Goal: Navigation & Orientation: Find specific page/section

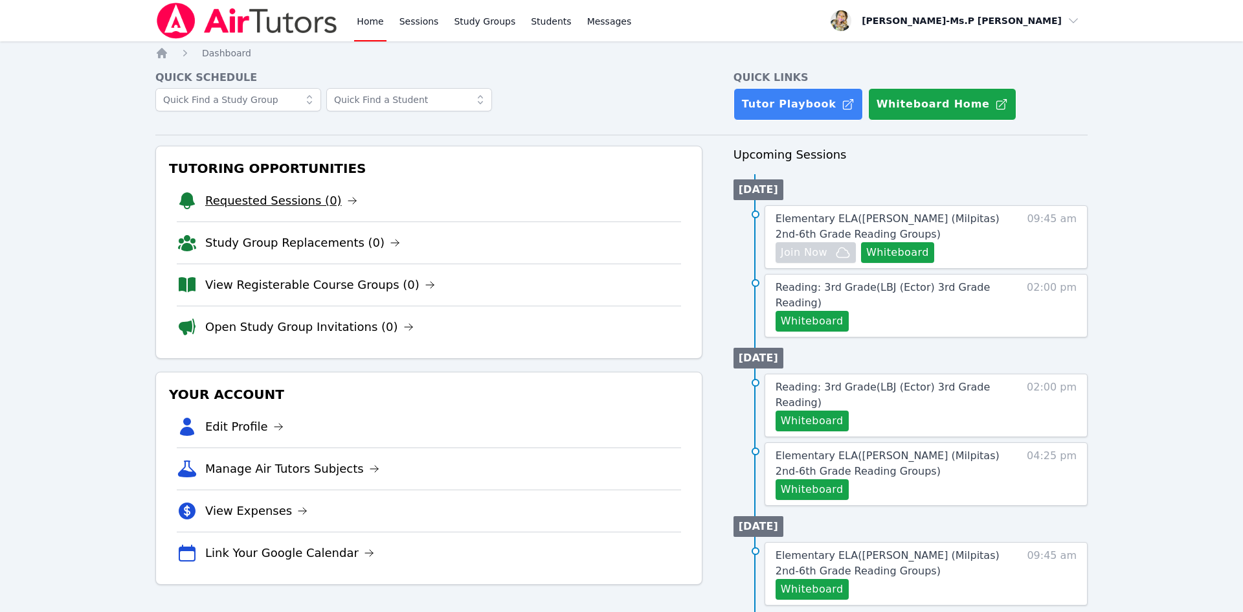
click at [324, 203] on link "Requested Sessions (0)" at bounding box center [281, 201] width 152 height 18
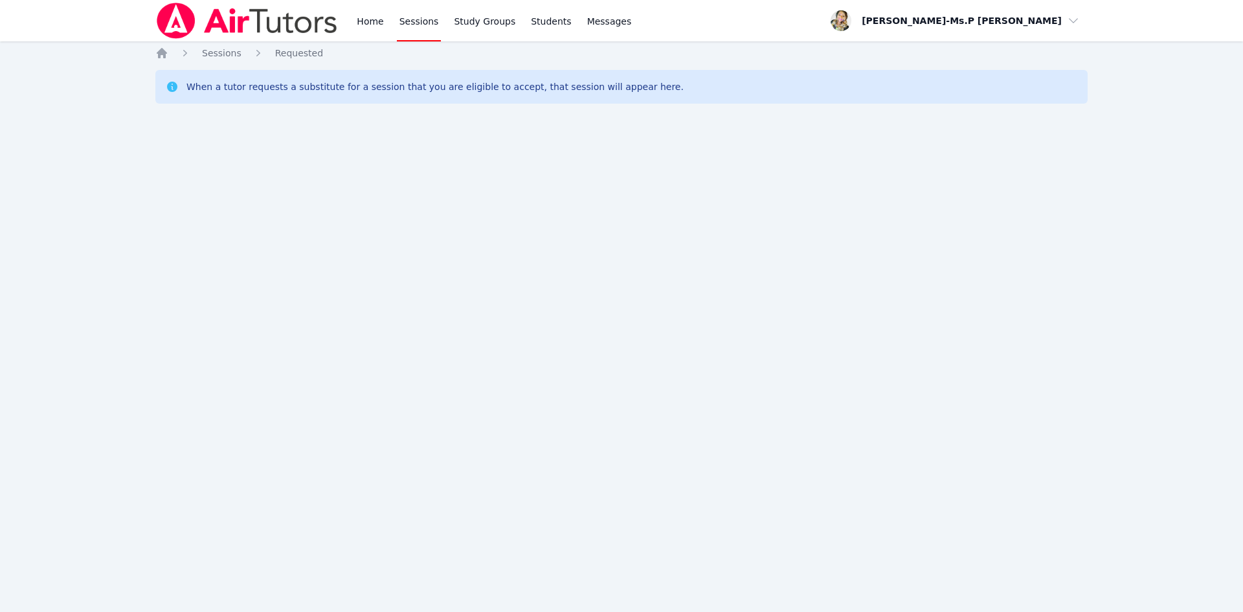
click at [385, 24] on div "Home Sessions Study Groups Students Messages" at bounding box center [494, 20] width 280 height 41
click at [365, 23] on link "Home" at bounding box center [370, 20] width 32 height 41
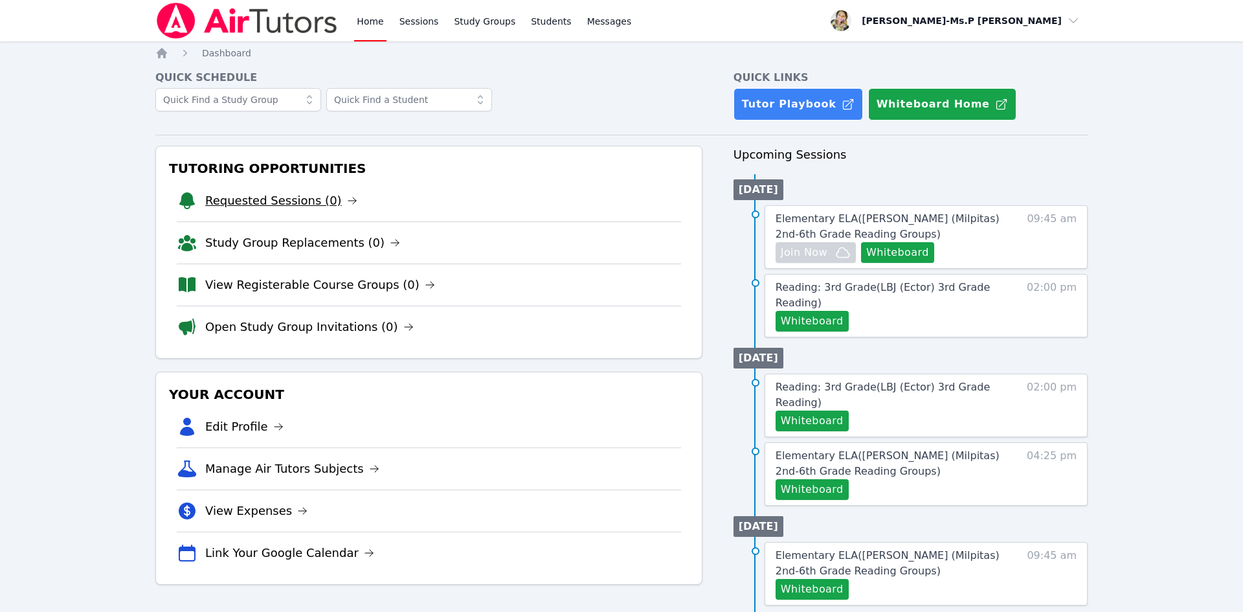
click at [253, 197] on link "Requested Sessions (0)" at bounding box center [281, 201] width 152 height 18
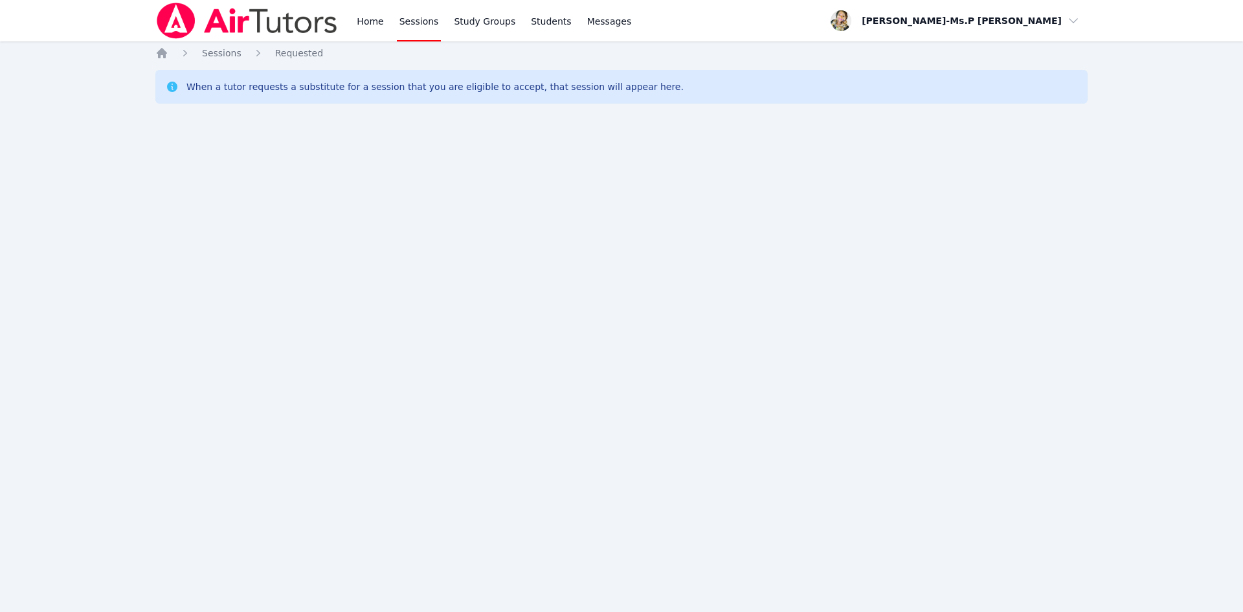
click at [432, 17] on link "Sessions" at bounding box center [419, 20] width 45 height 41
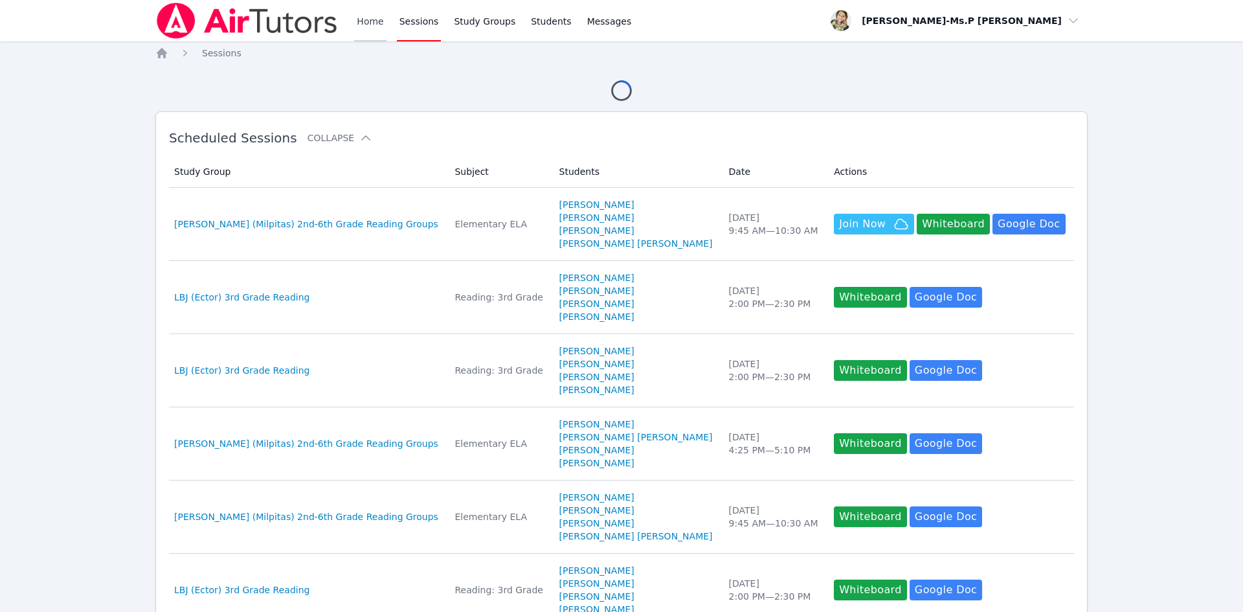
click at [374, 17] on link "Home" at bounding box center [370, 20] width 32 height 41
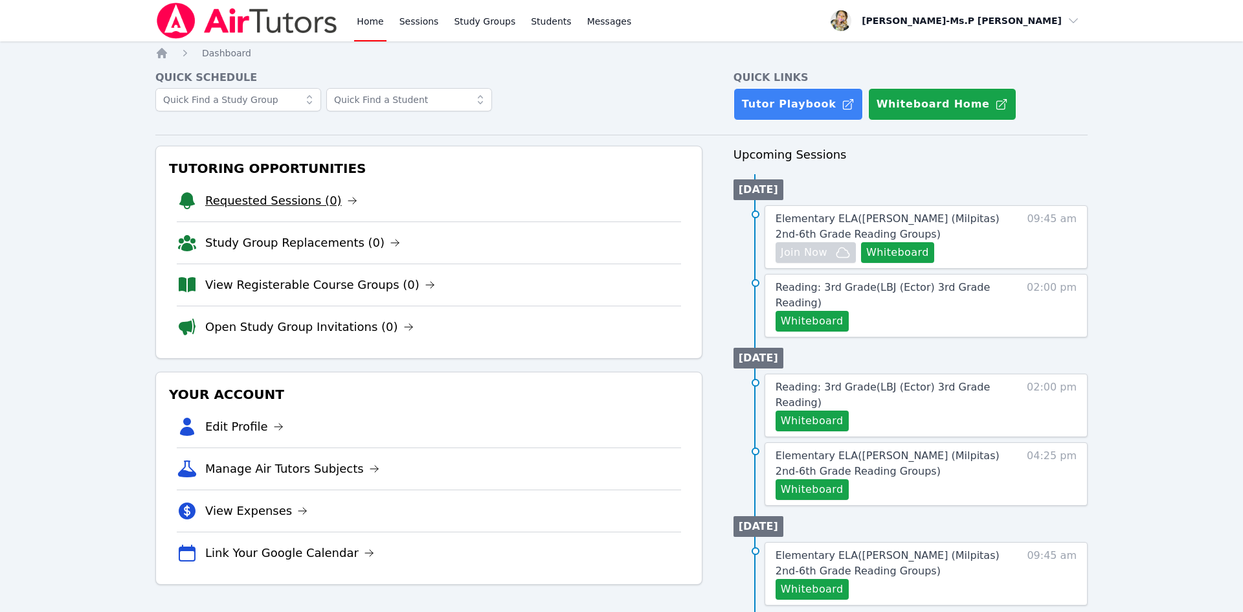
click at [287, 201] on link "Requested Sessions (0)" at bounding box center [281, 201] width 152 height 18
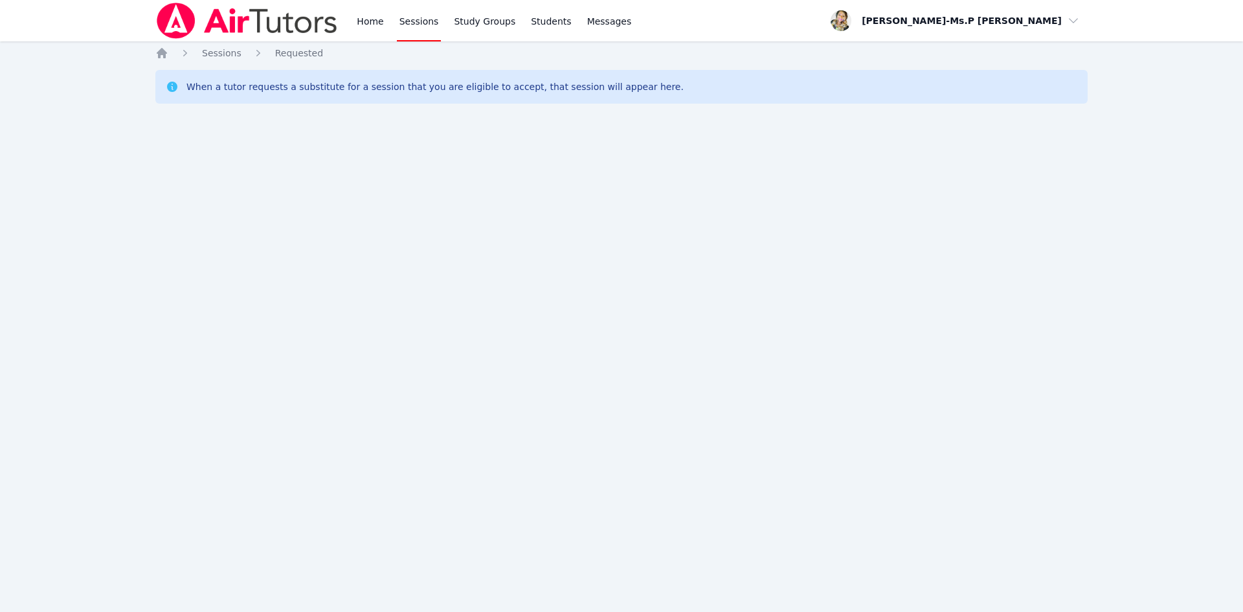
click at [407, 21] on link "Sessions" at bounding box center [419, 20] width 45 height 41
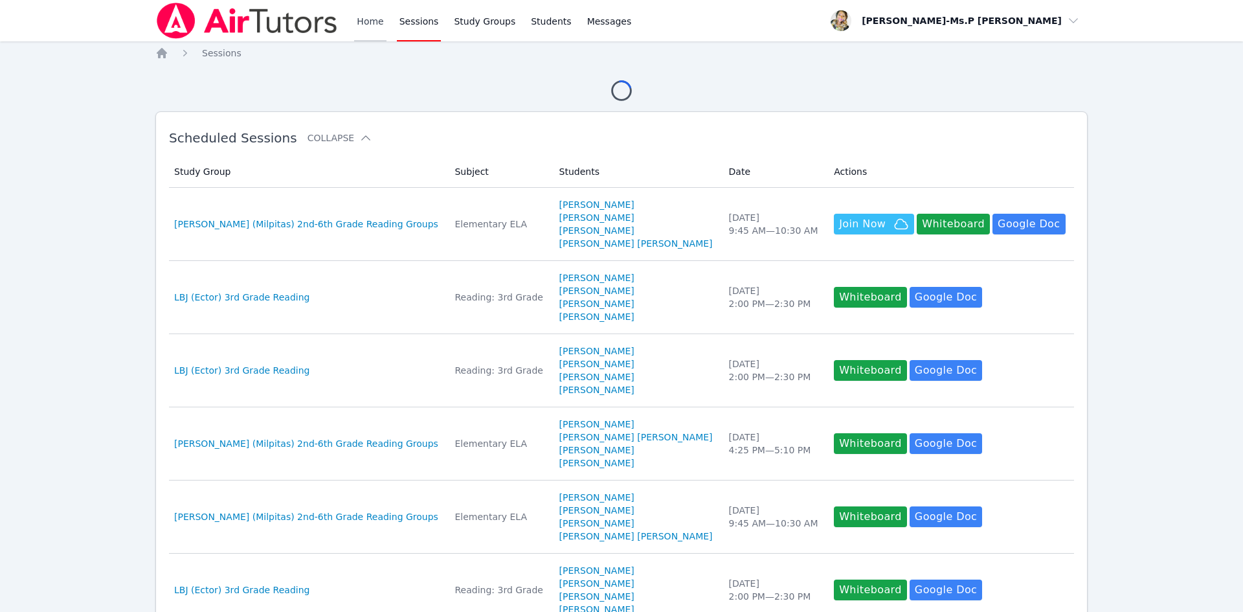
click at [373, 19] on link "Home" at bounding box center [370, 20] width 32 height 41
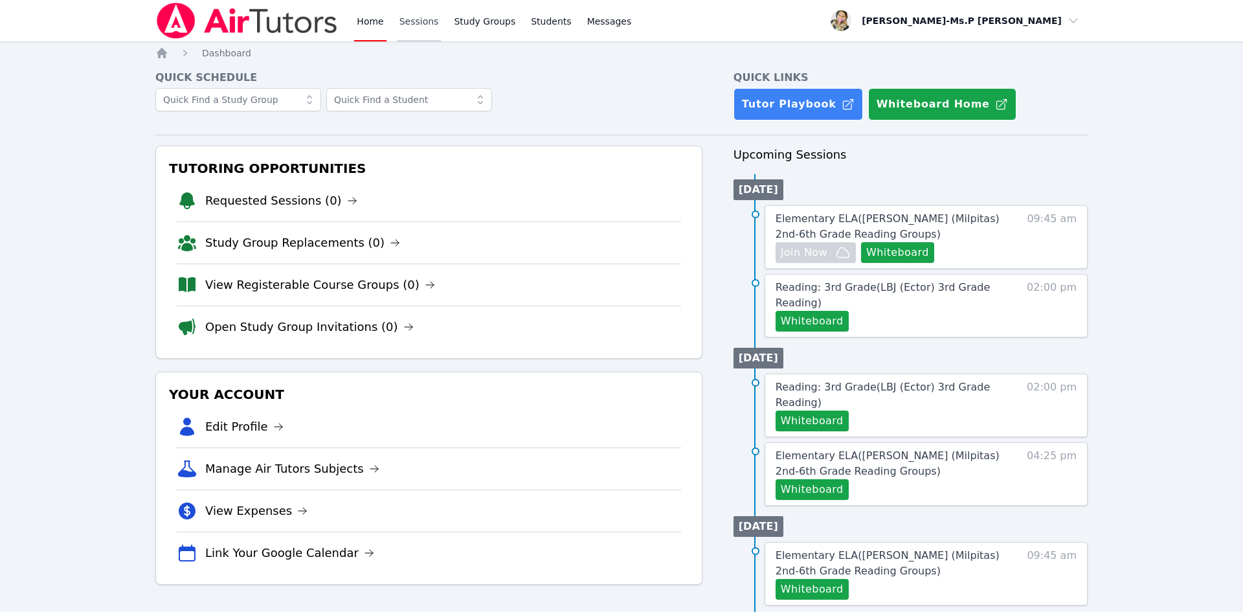
click at [419, 21] on link "Sessions" at bounding box center [419, 20] width 45 height 41
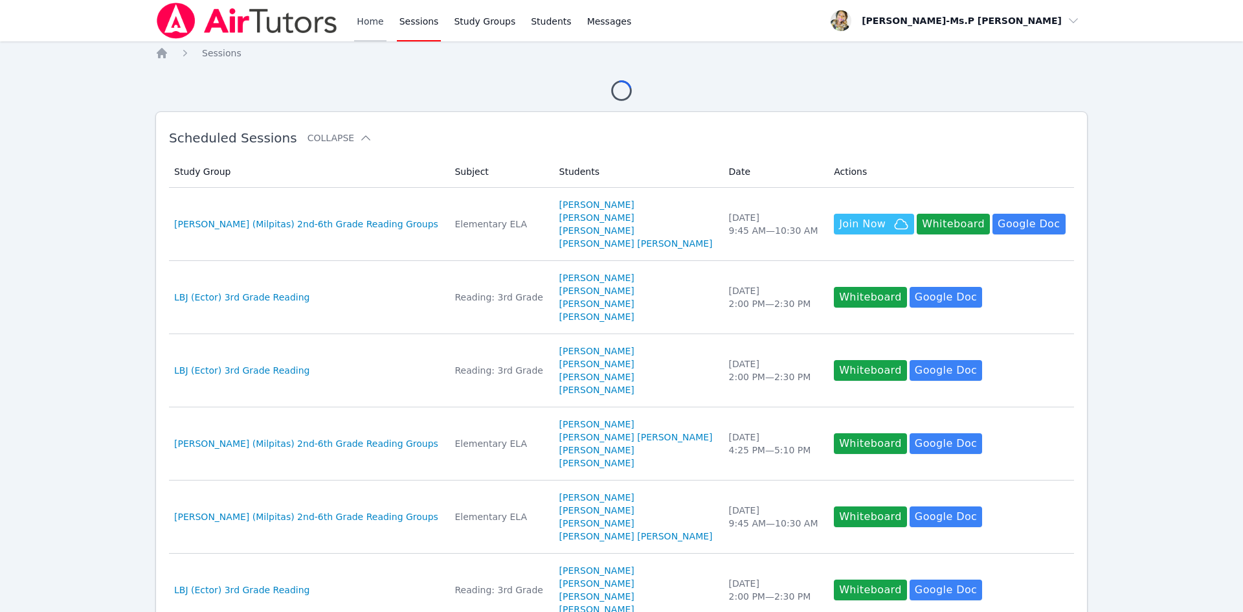
click at [377, 26] on link "Home" at bounding box center [370, 20] width 32 height 41
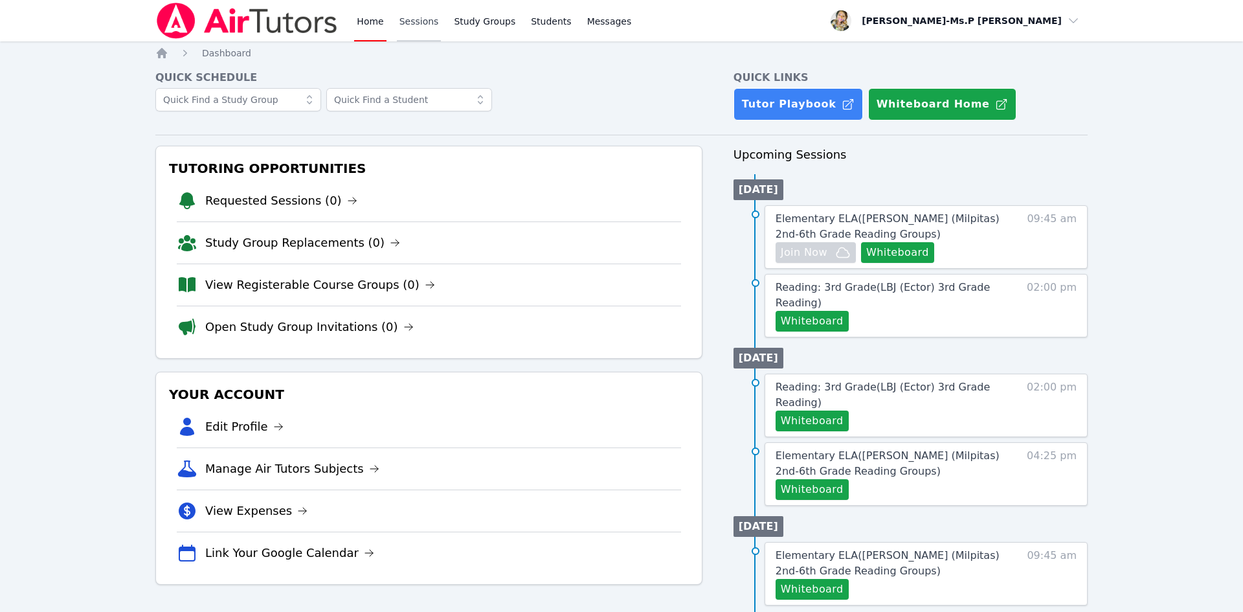
click at [411, 13] on link "Sessions" at bounding box center [419, 20] width 45 height 41
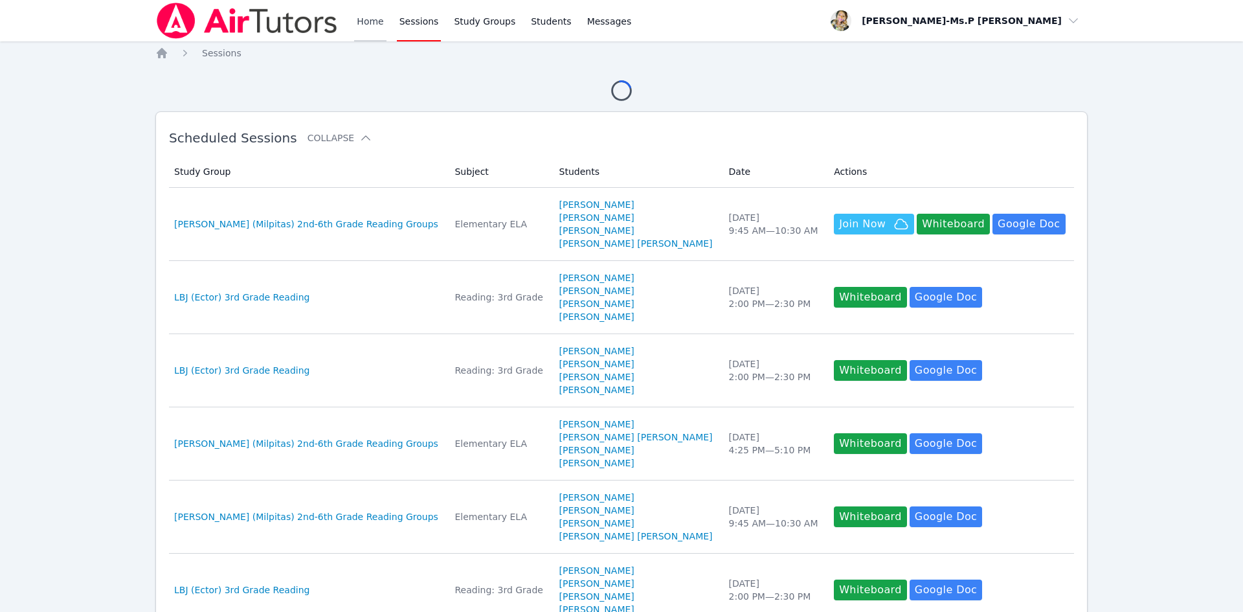
click at [381, 20] on link "Home" at bounding box center [370, 20] width 32 height 41
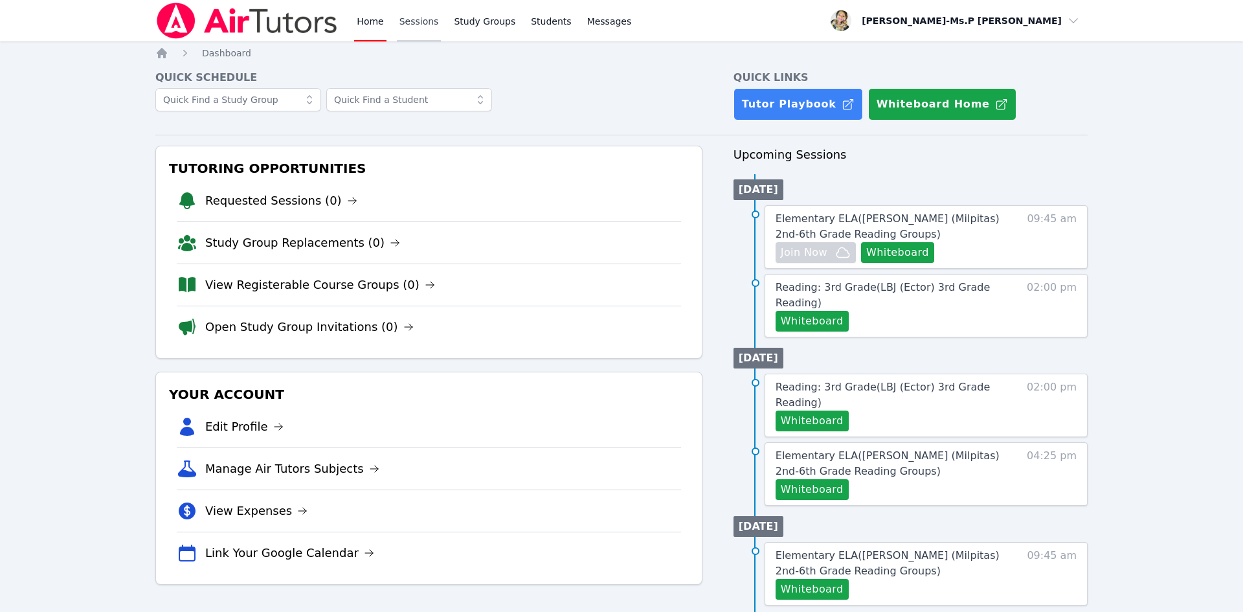
click at [416, 23] on link "Sessions" at bounding box center [419, 20] width 45 height 41
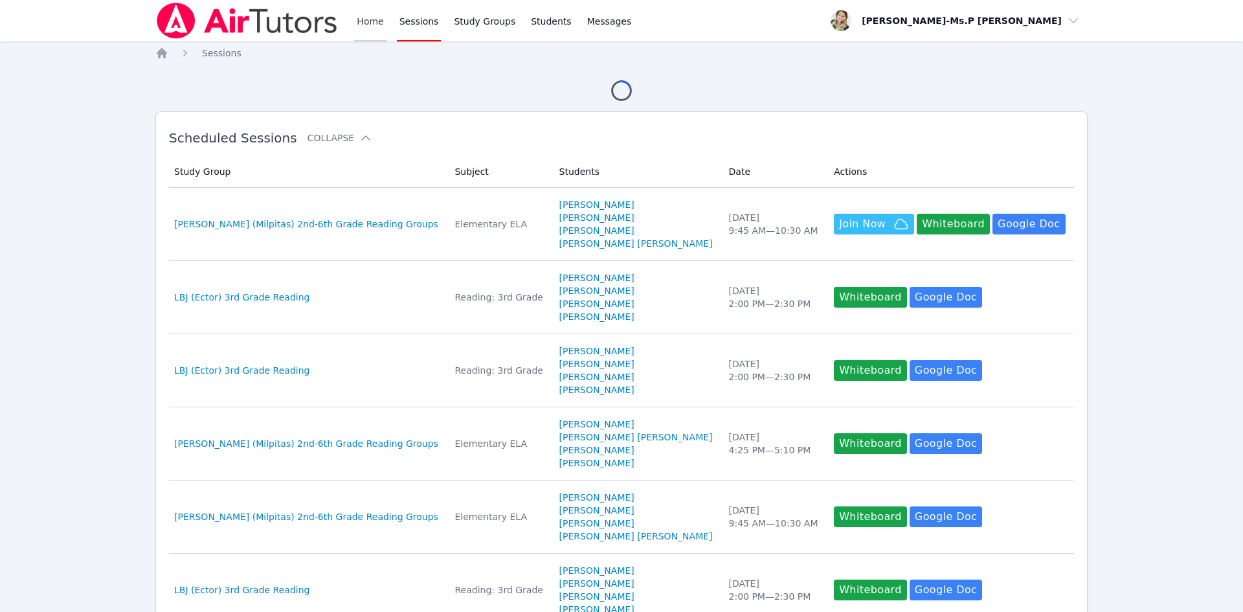
click at [357, 21] on link "Home" at bounding box center [370, 20] width 32 height 41
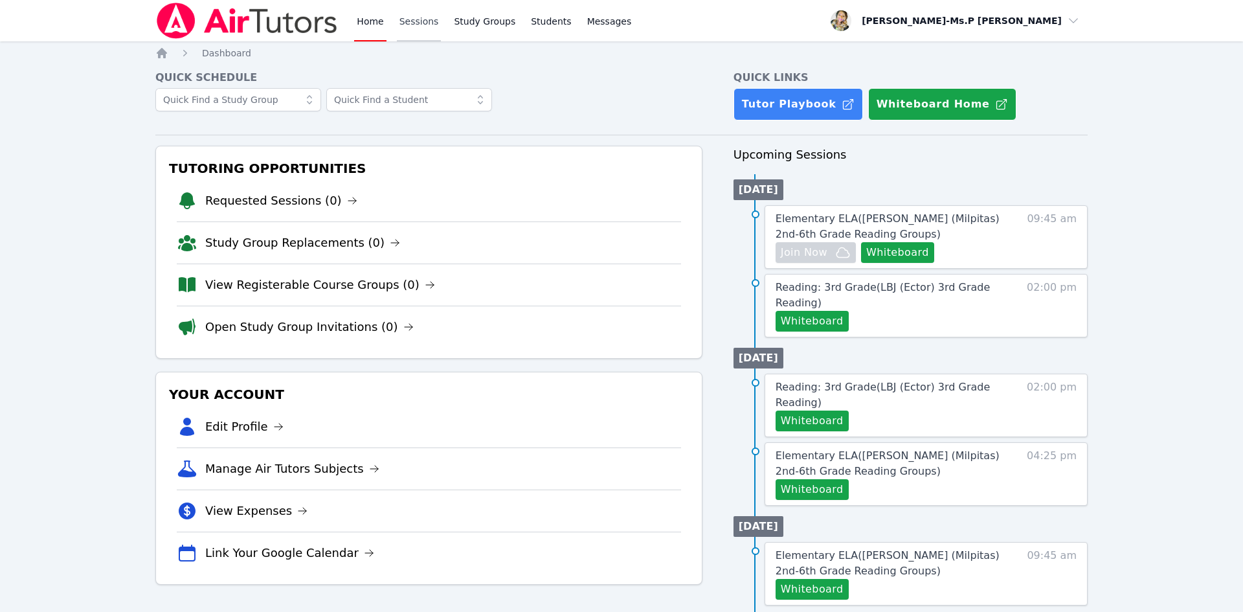
click at [417, 25] on link "Sessions" at bounding box center [419, 20] width 45 height 41
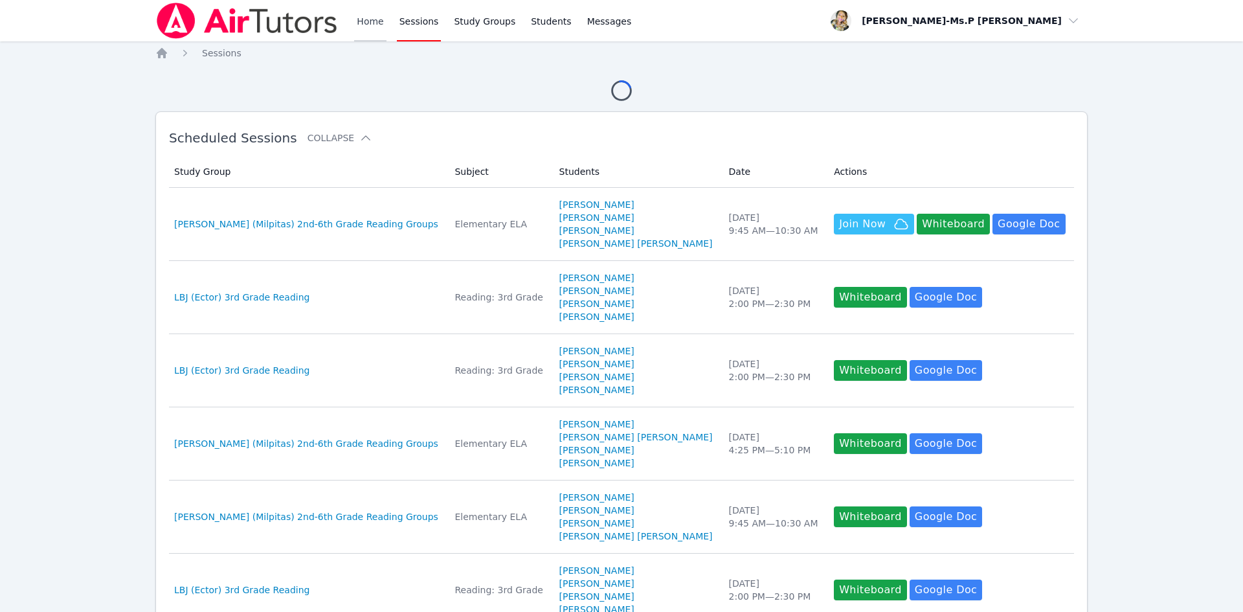
click at [361, 23] on link "Home" at bounding box center [370, 20] width 32 height 41
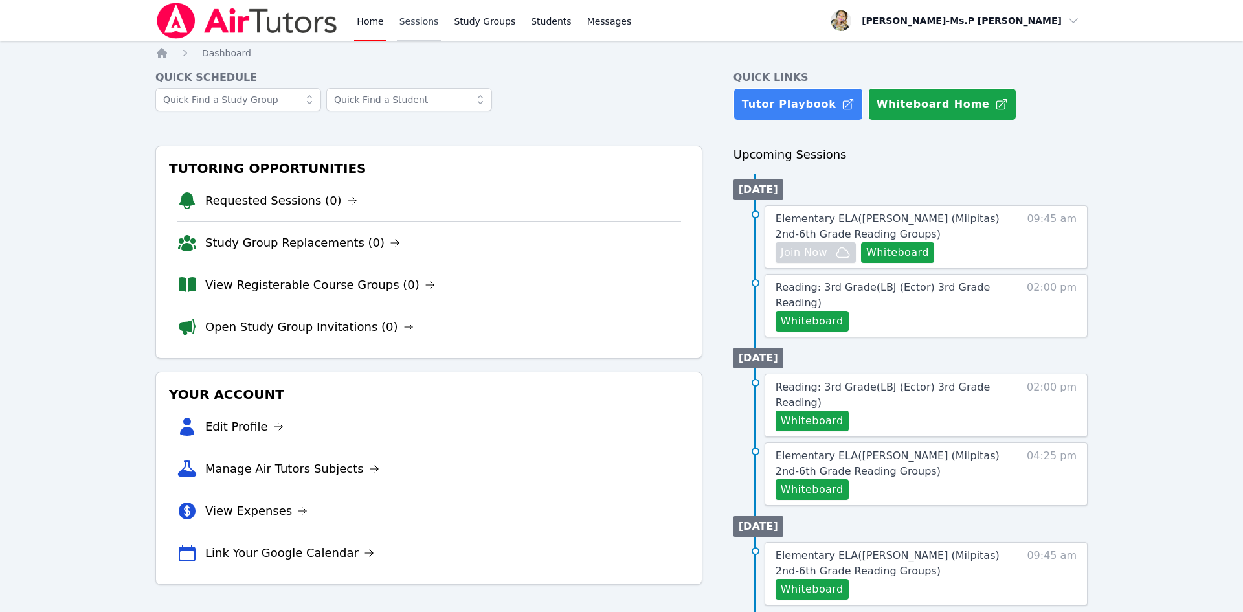
click at [420, 14] on link "Sessions" at bounding box center [419, 20] width 45 height 41
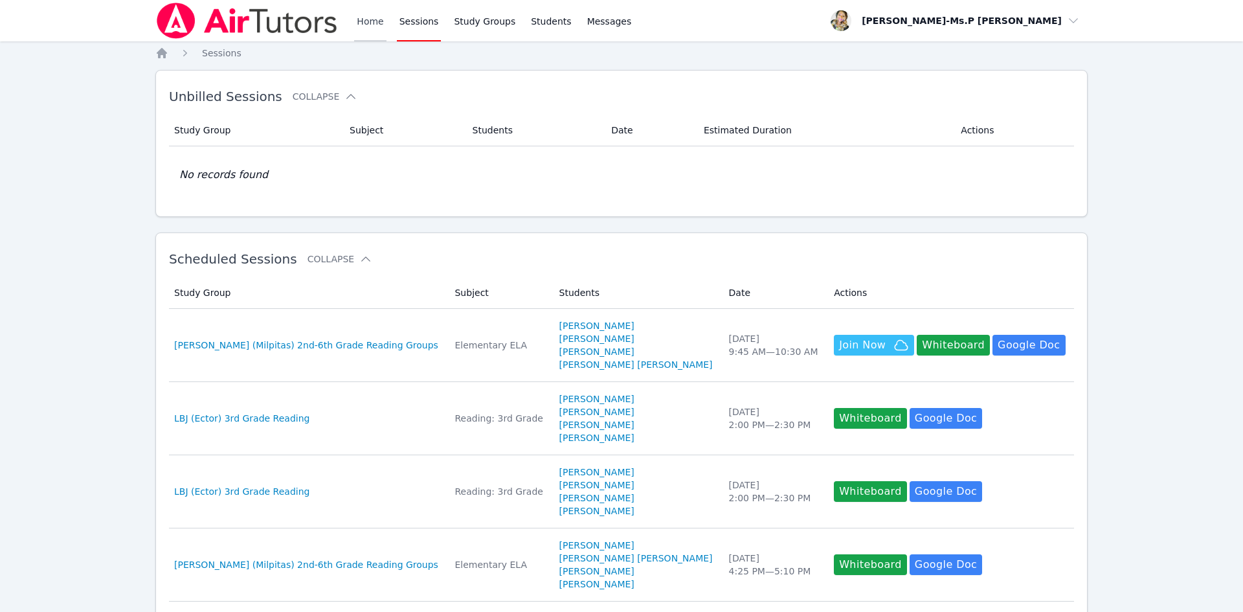
click at [378, 18] on link "Home" at bounding box center [370, 20] width 32 height 41
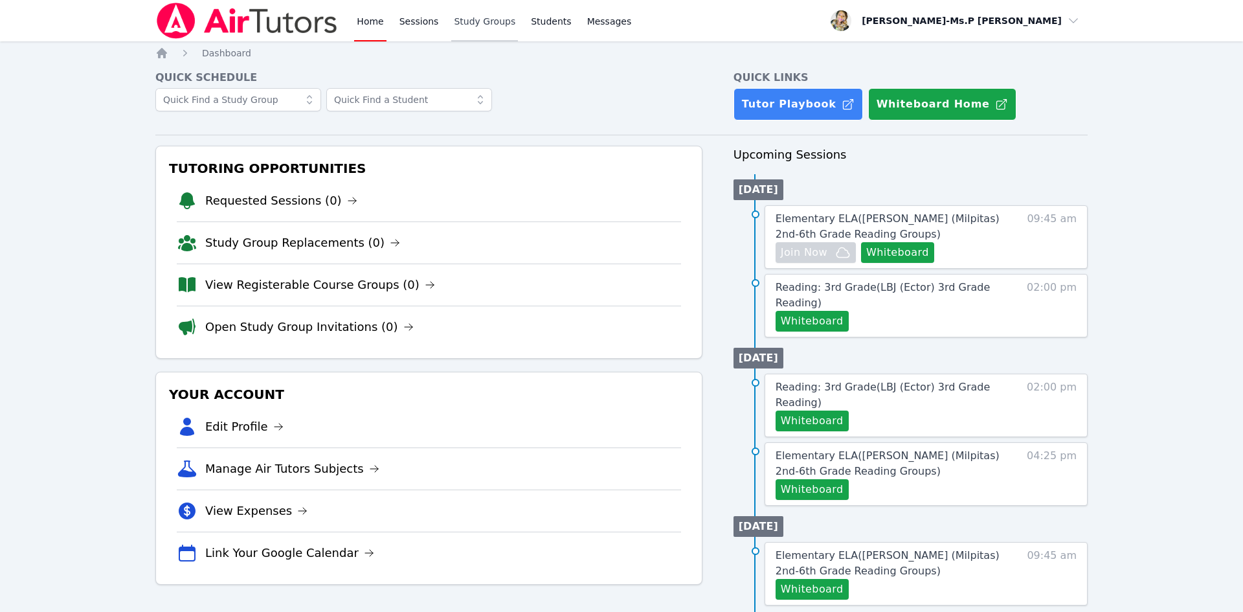
click at [467, 16] on link "Study Groups" at bounding box center [484, 20] width 67 height 41
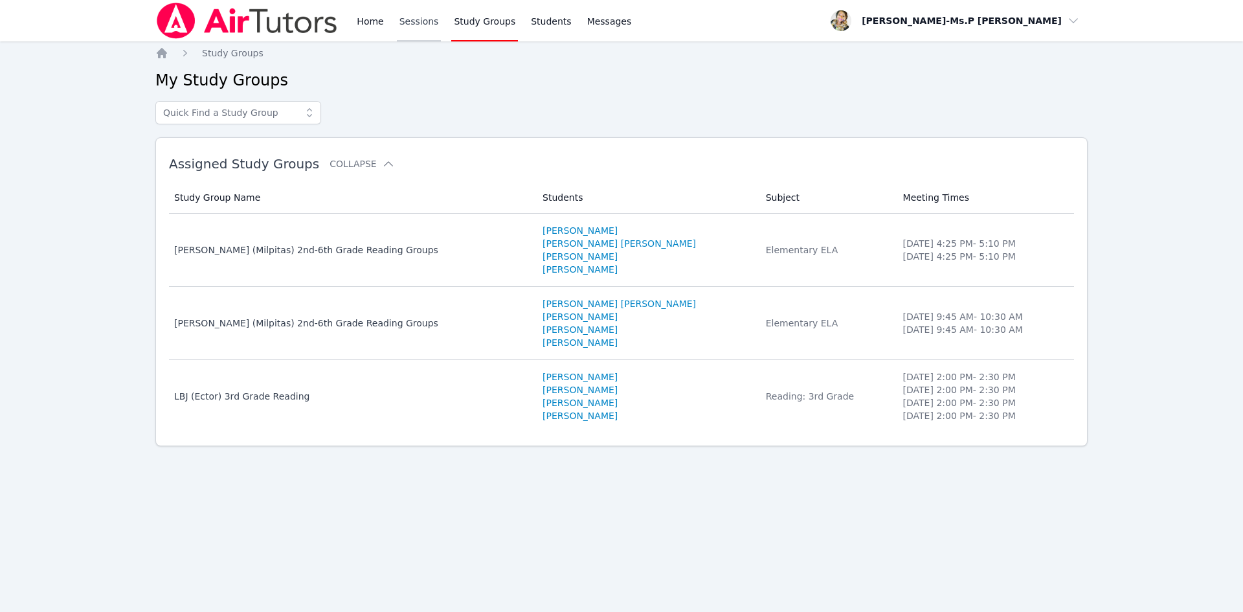
click at [405, 19] on link "Sessions" at bounding box center [419, 20] width 45 height 41
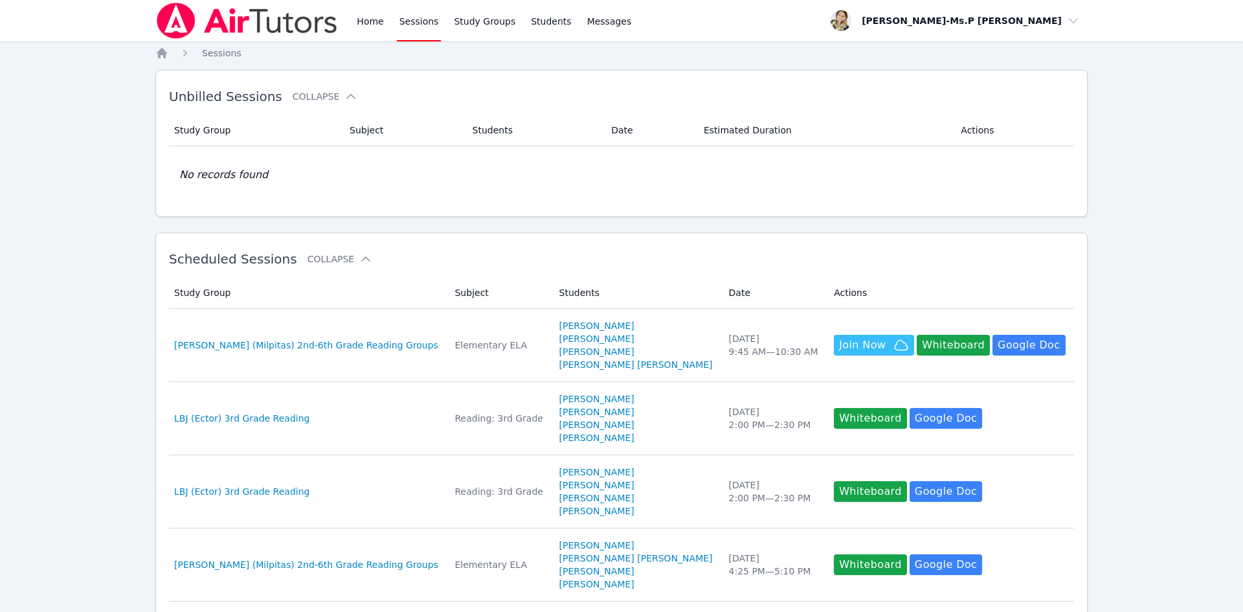
click at [392, 1] on div "Home Sessions Study Groups Students Messages" at bounding box center [494, 20] width 280 height 41
click at [372, 19] on link "Home" at bounding box center [370, 20] width 32 height 41
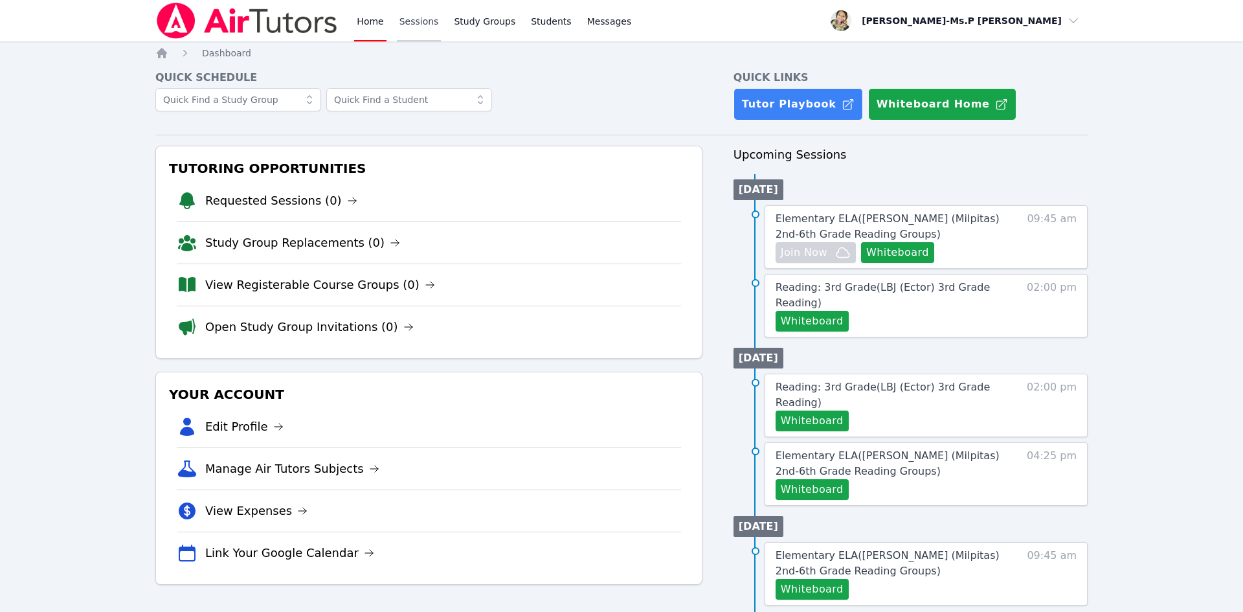
click at [406, 24] on link "Sessions" at bounding box center [419, 20] width 45 height 41
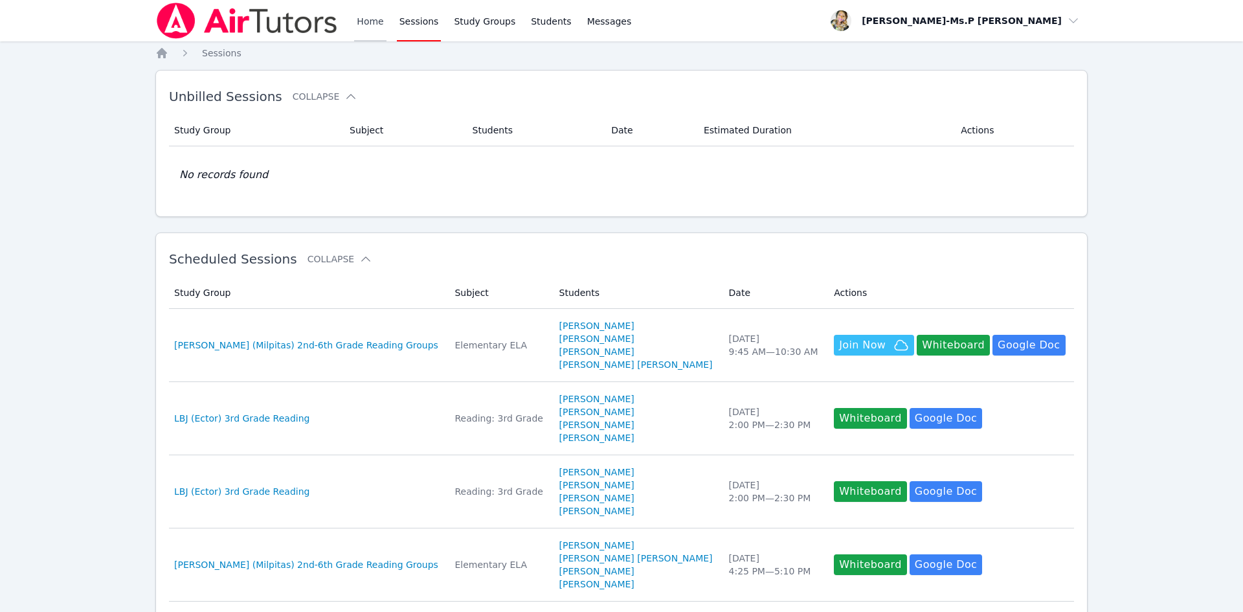
click at [374, 23] on link "Home" at bounding box center [370, 20] width 32 height 41
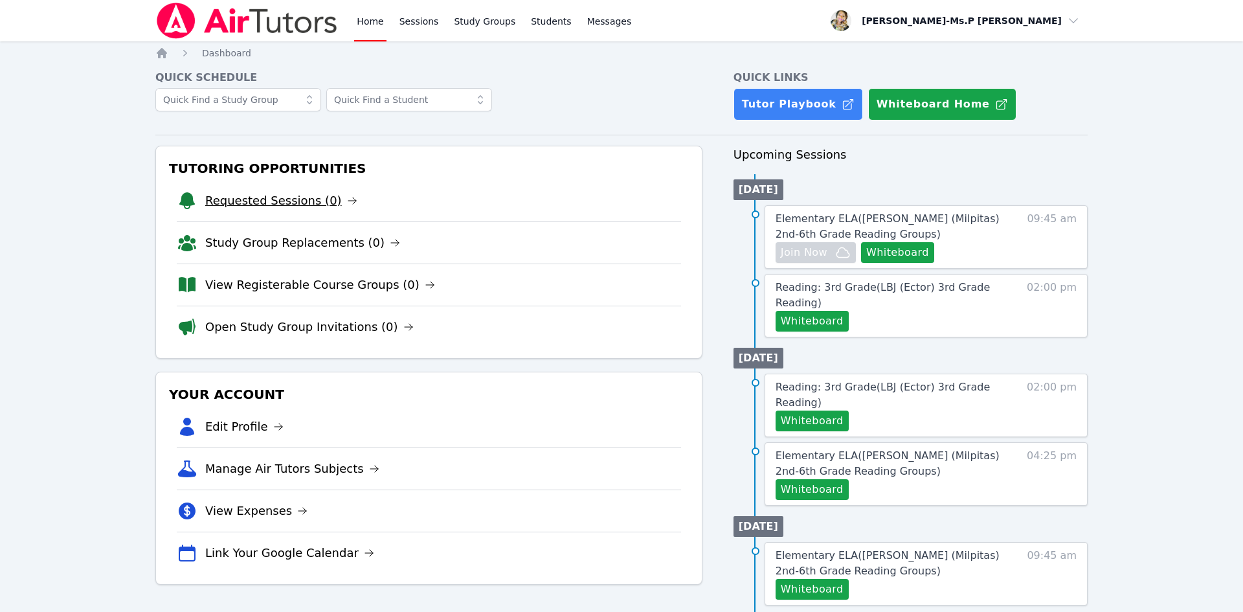
click at [314, 208] on link "Requested Sessions (0)" at bounding box center [281, 201] width 152 height 18
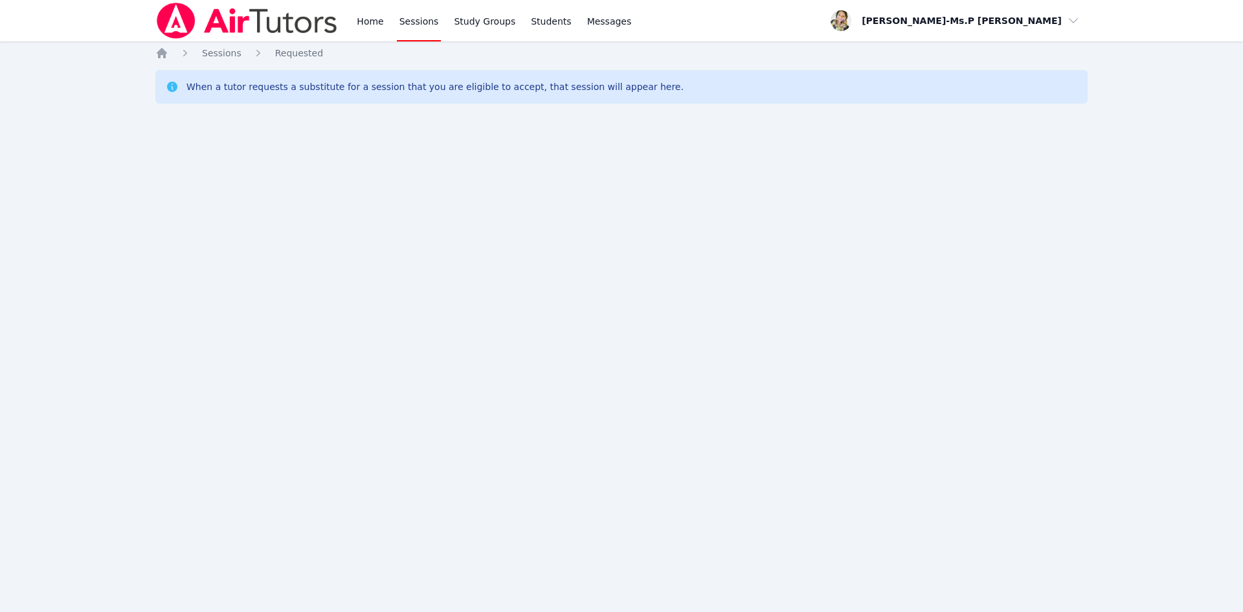
click at [387, 24] on div "Home Sessions Study Groups Students Messages" at bounding box center [494, 20] width 280 height 41
click at [351, 27] on div "Home Sessions Study Groups Students Messages" at bounding box center [394, 20] width 478 height 41
click at [366, 25] on link "Home" at bounding box center [370, 20] width 32 height 41
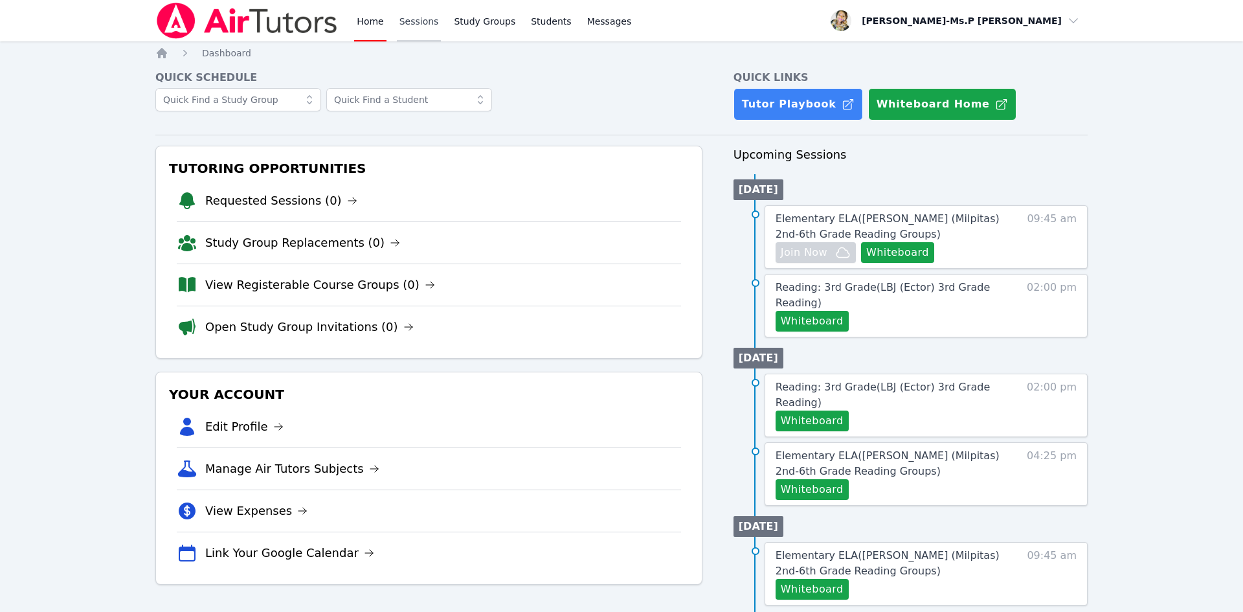
click at [401, 20] on link "Sessions" at bounding box center [419, 20] width 45 height 41
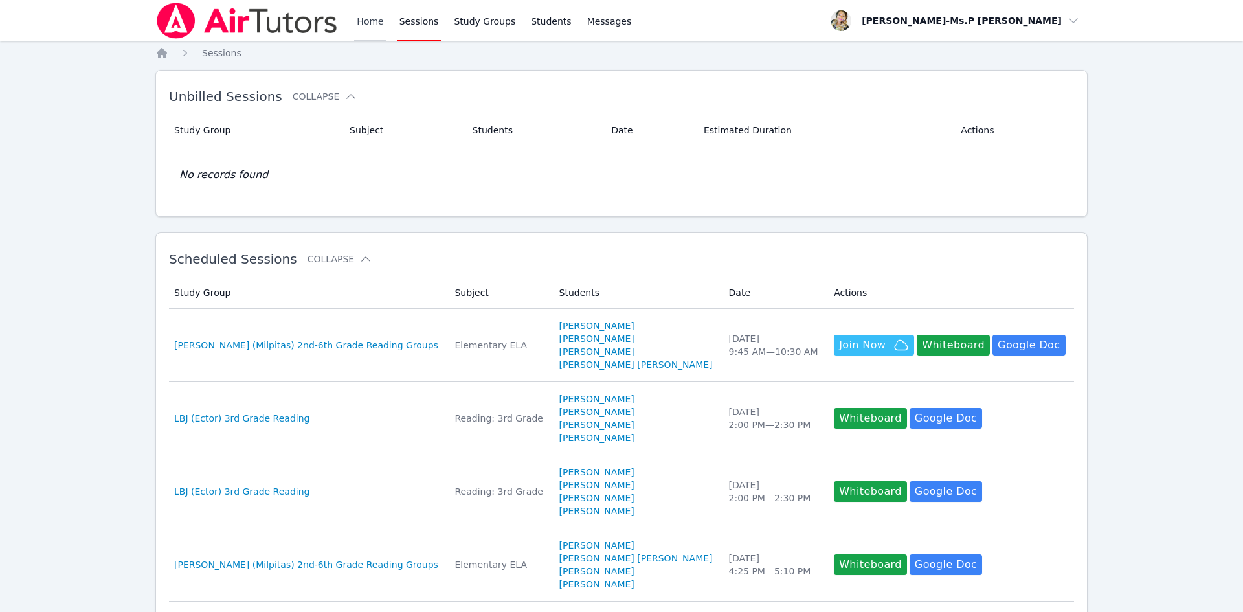
click at [369, 23] on link "Home" at bounding box center [370, 20] width 32 height 41
